Goal: Information Seeking & Learning: Learn about a topic

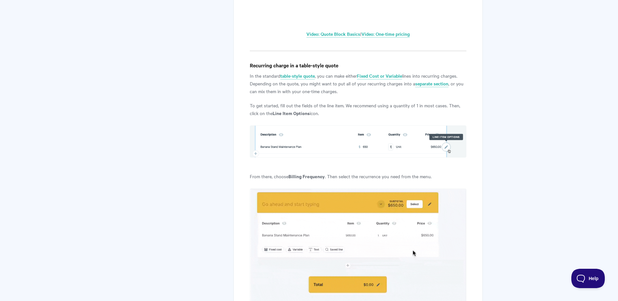
scroll to position [409, 0]
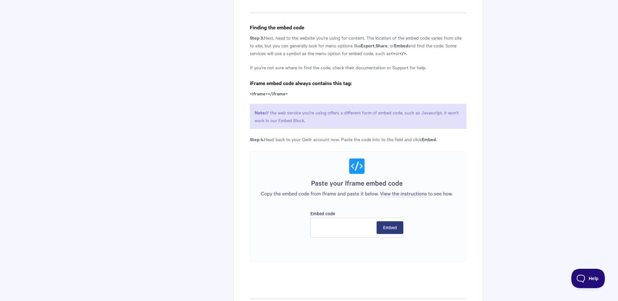
scroll to position [897, 0]
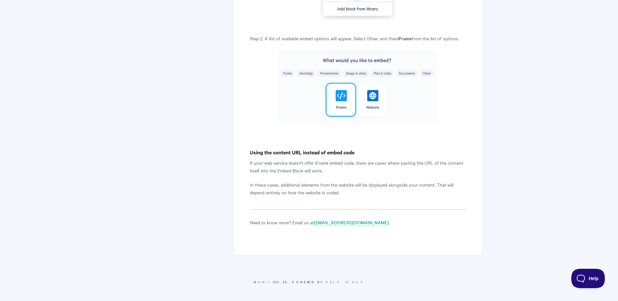
scroll to position [1297, 0]
